Goal: Information Seeking & Learning: Learn about a topic

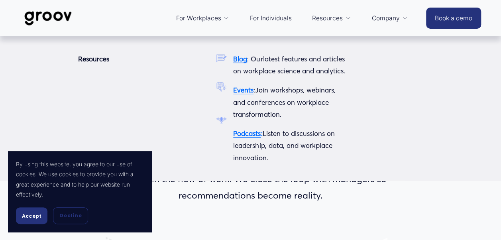
click at [247, 137] on strong "Podcasts" at bounding box center [246, 133] width 27 height 8
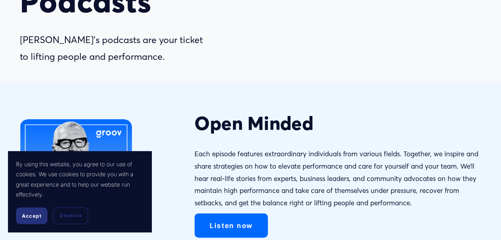
scroll to position [69, 0]
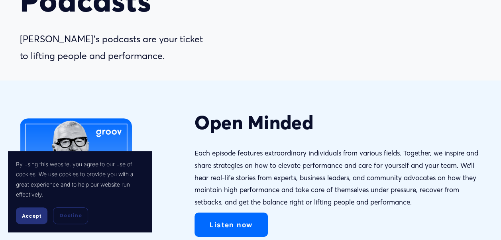
click at [31, 215] on span "Accept" at bounding box center [32, 216] width 20 height 6
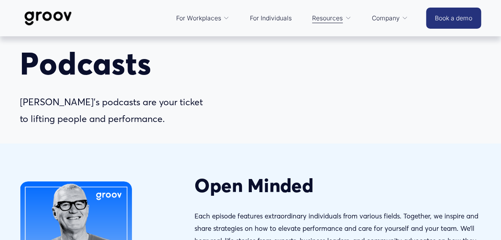
scroll to position [0, 0]
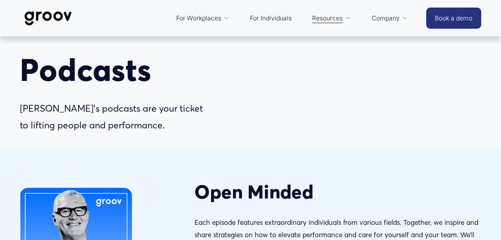
click at [0, 0] on span "Platform Overview" at bounding box center [0, 0] width 0 height 0
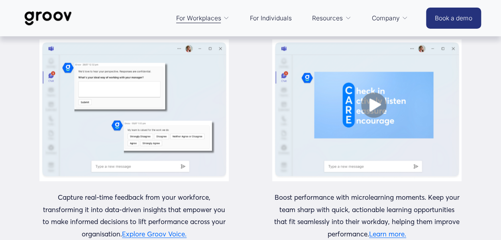
scroll to position [956, 0]
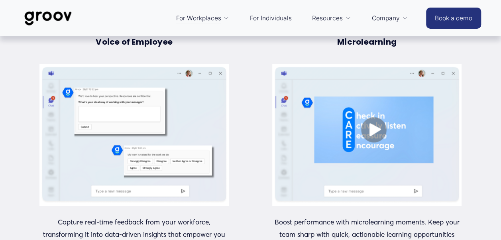
click at [370, 139] on div at bounding box center [366, 135] width 189 height 142
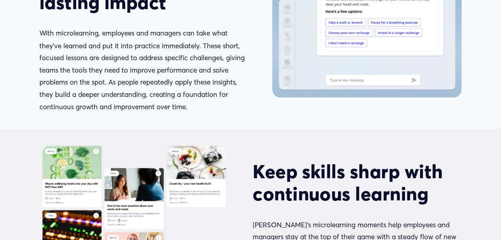
scroll to position [715, 0]
